Goal: Find specific page/section: Find specific page/section

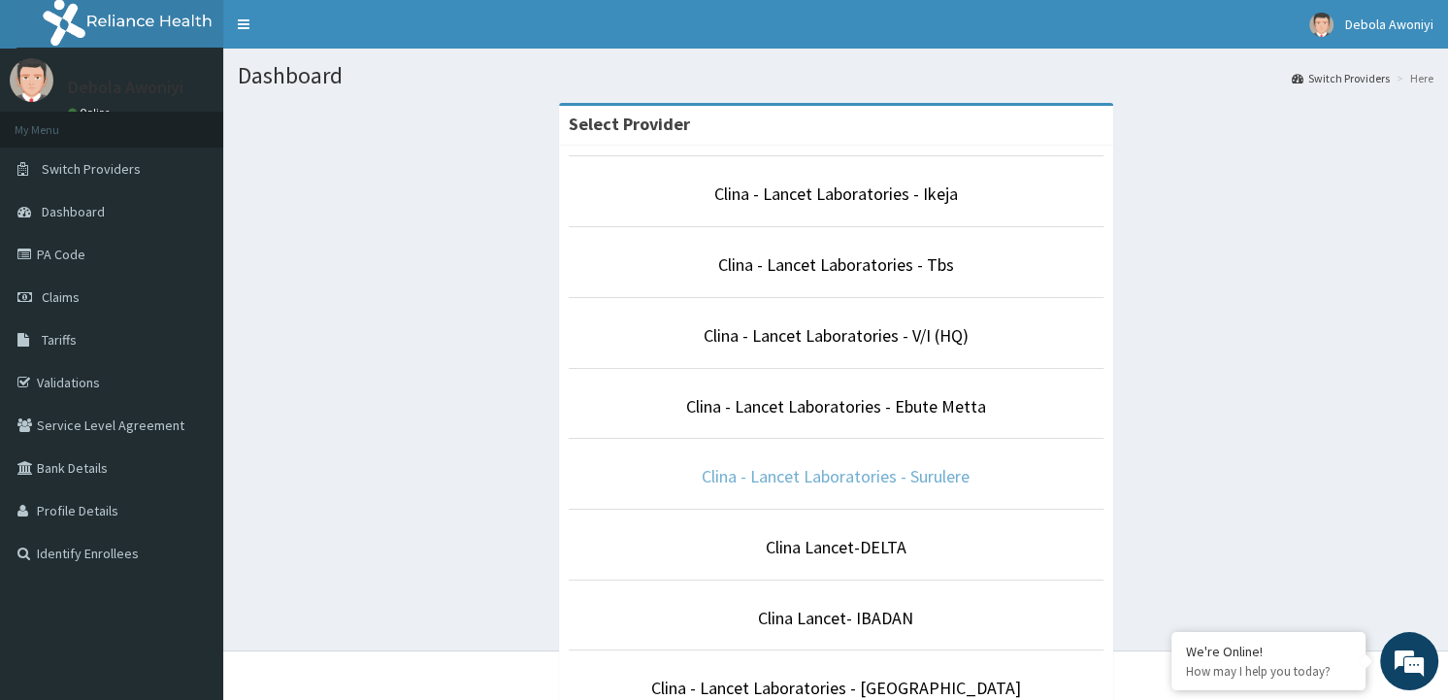
click at [867, 479] on link "Clina - Lancet Laboratories - Surulere" at bounding box center [836, 476] width 268 height 22
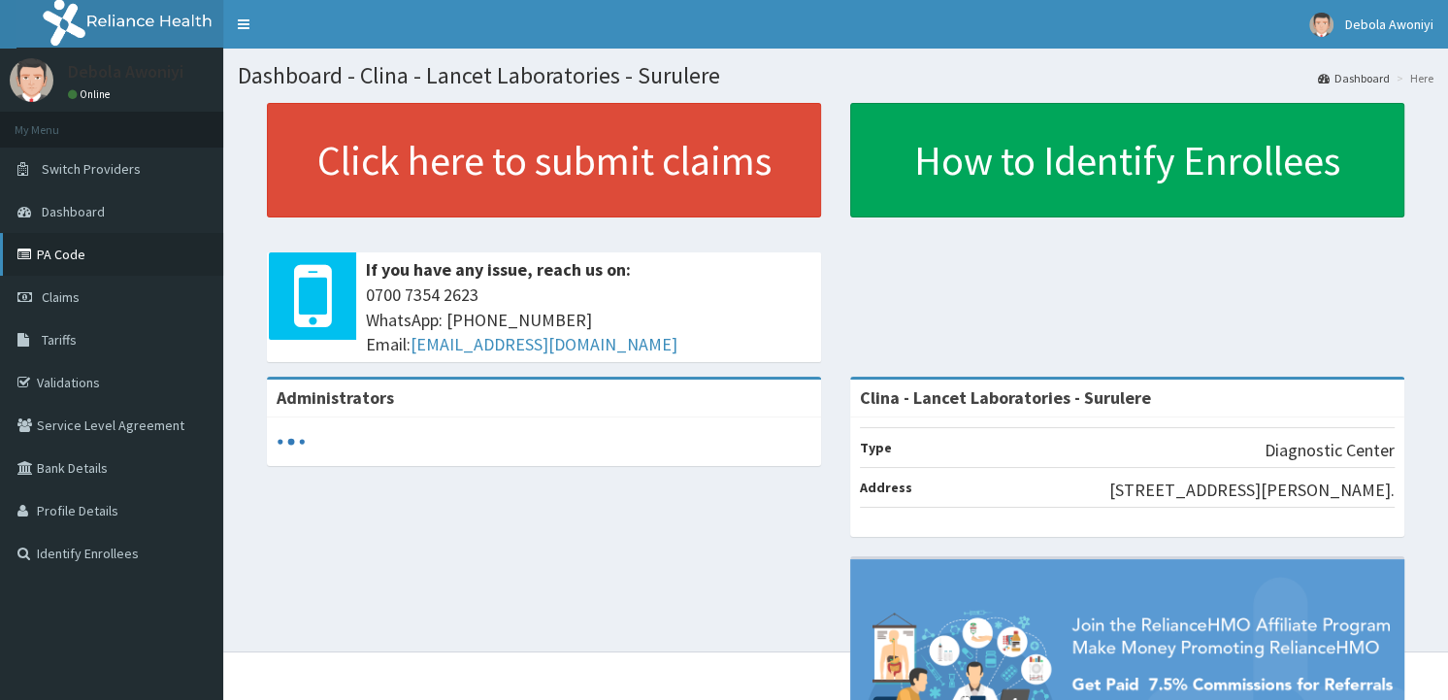
click at [39, 245] on link "PA Code" at bounding box center [111, 254] width 223 height 43
